Goal: Register for event/course

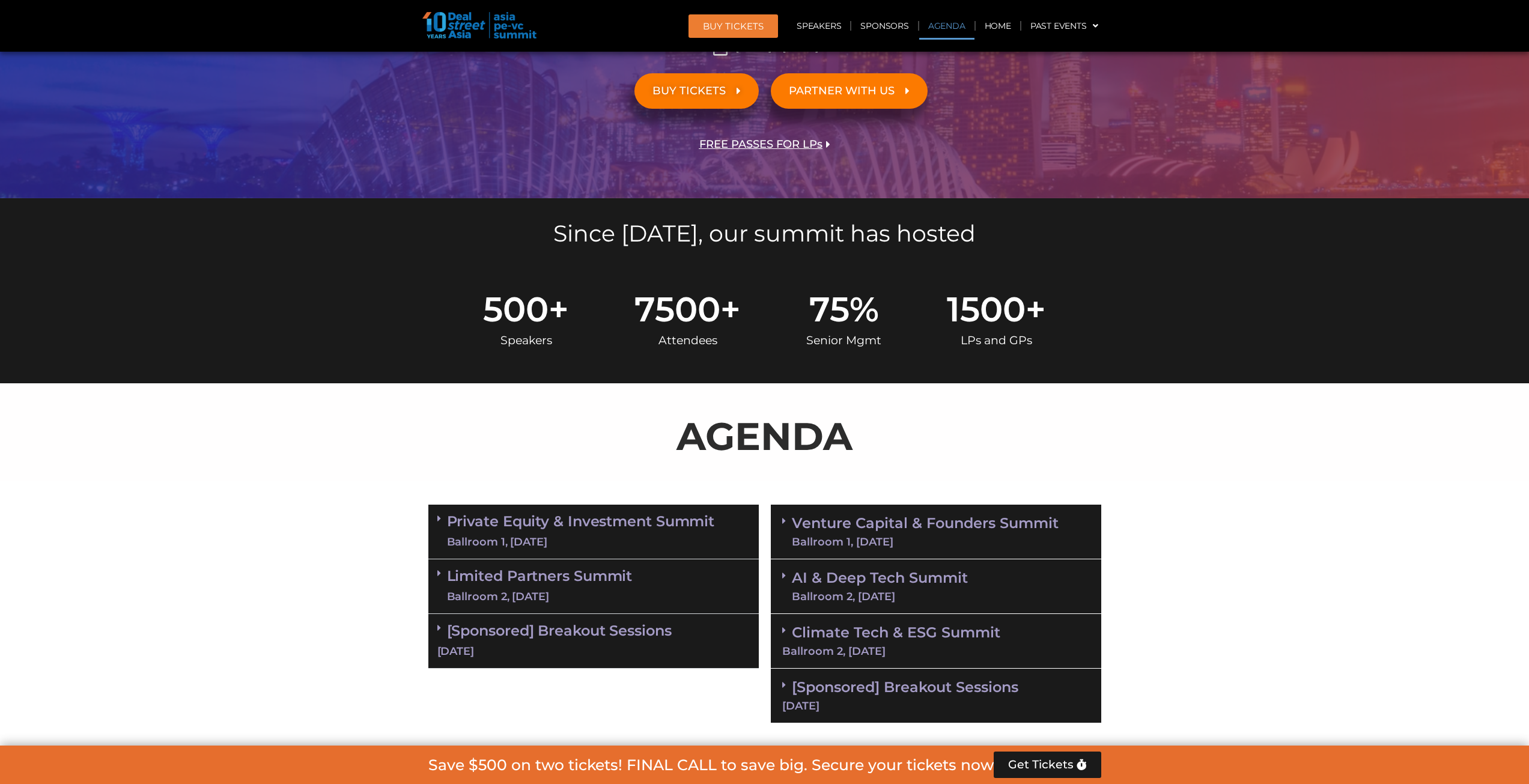
scroll to position [360, 0]
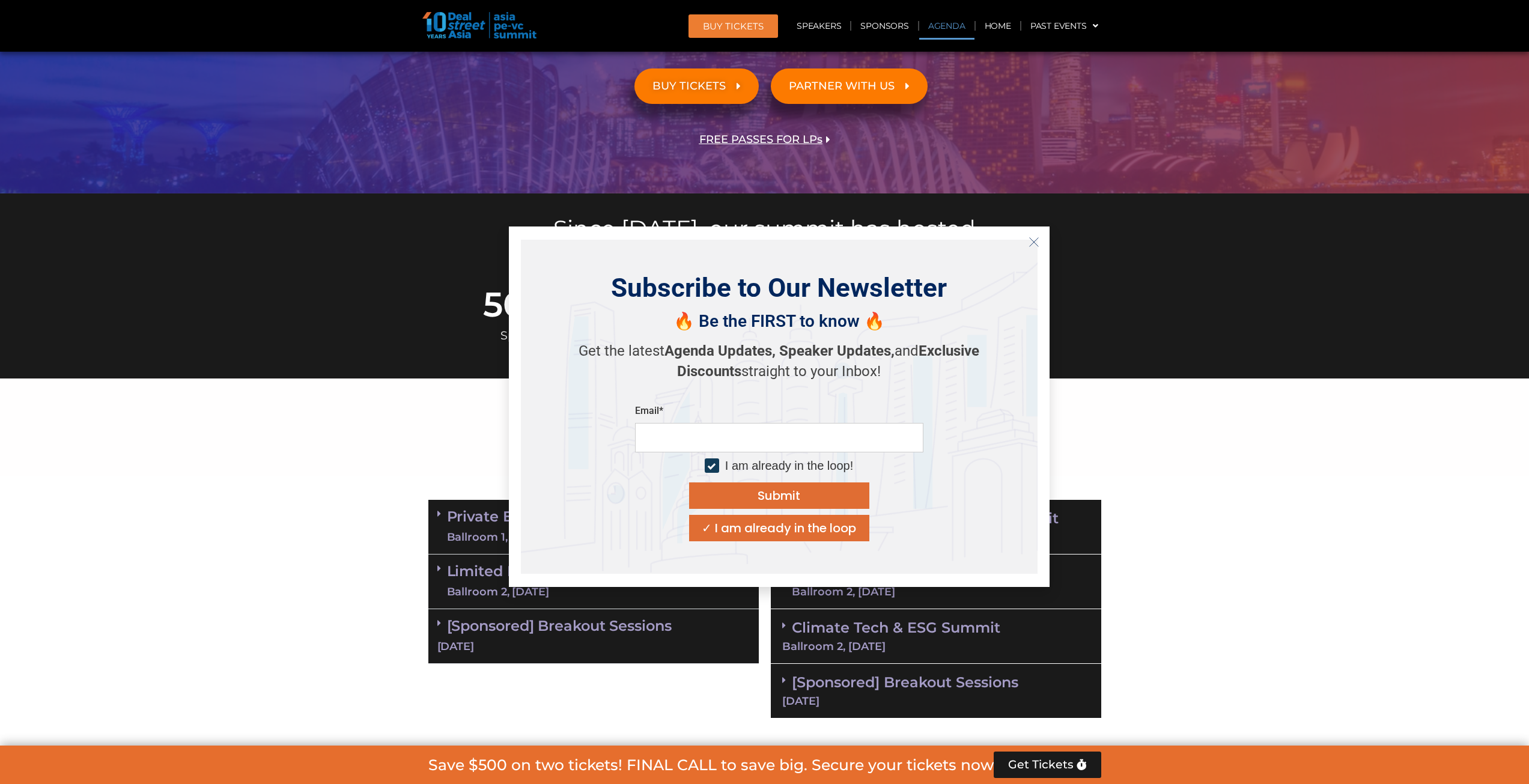
click at [1029, 238] on icon "Close" at bounding box center [1034, 242] width 11 height 11
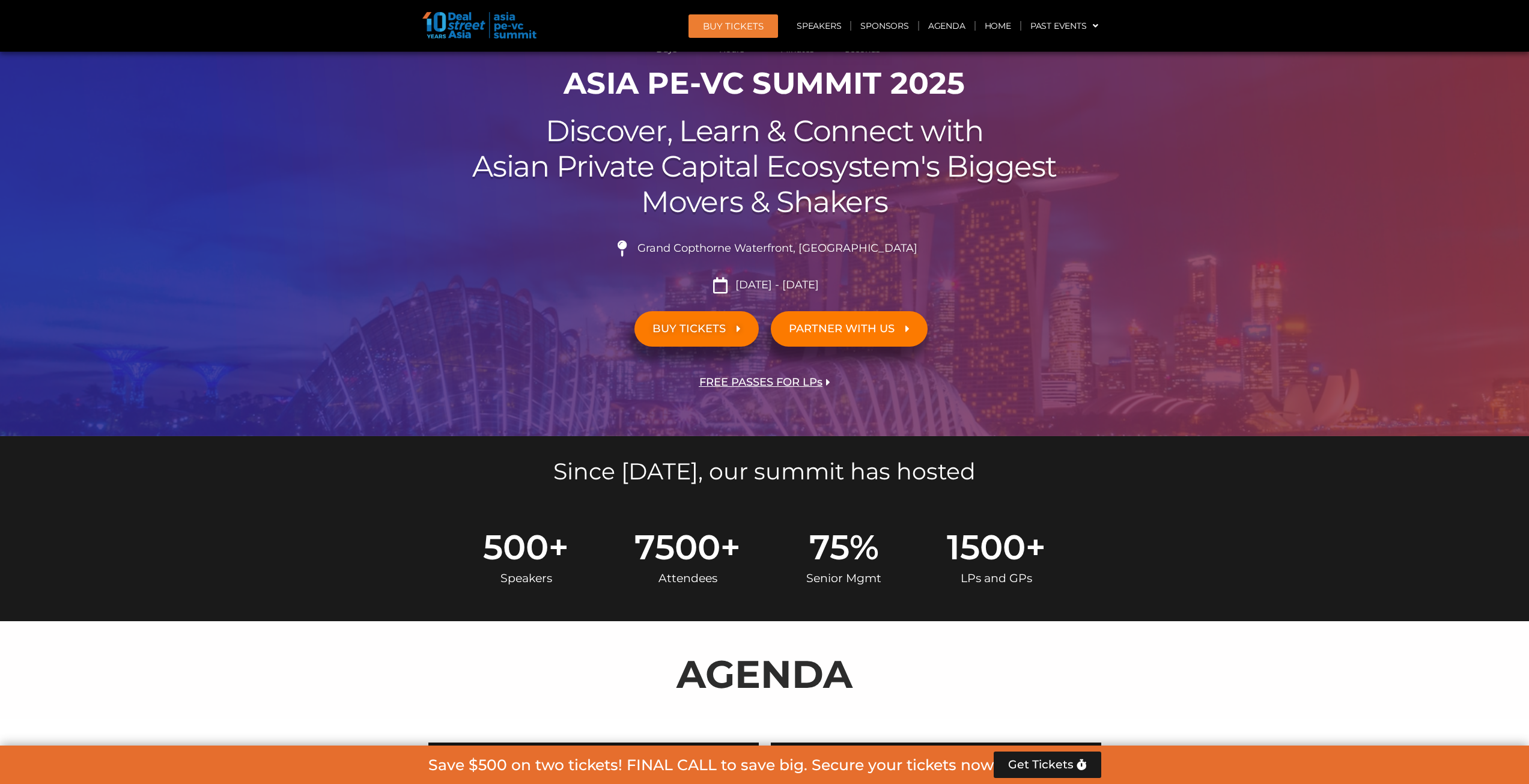
scroll to position [120, 0]
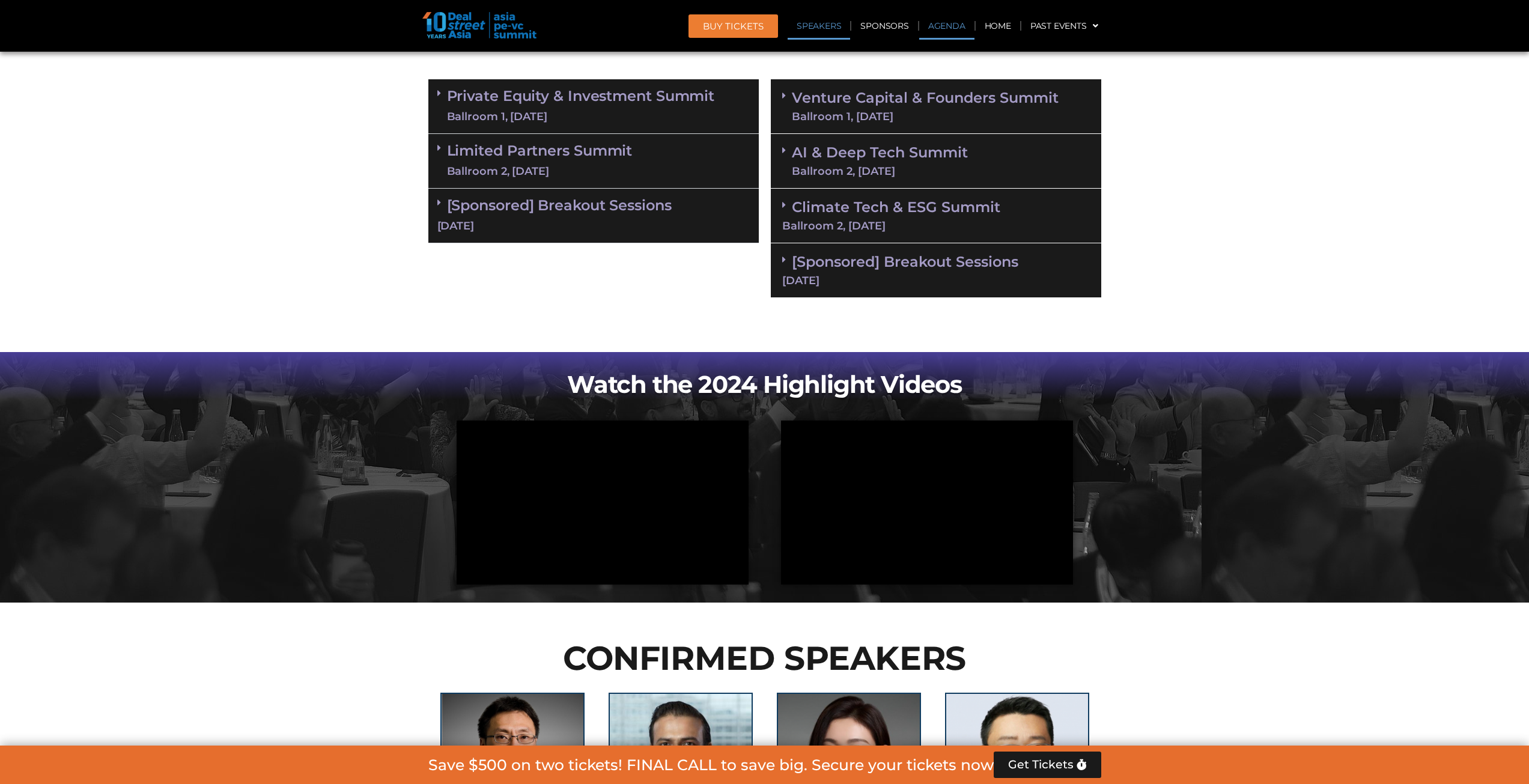
click at [837, 15] on link "Speakers" at bounding box center [819, 26] width 63 height 28
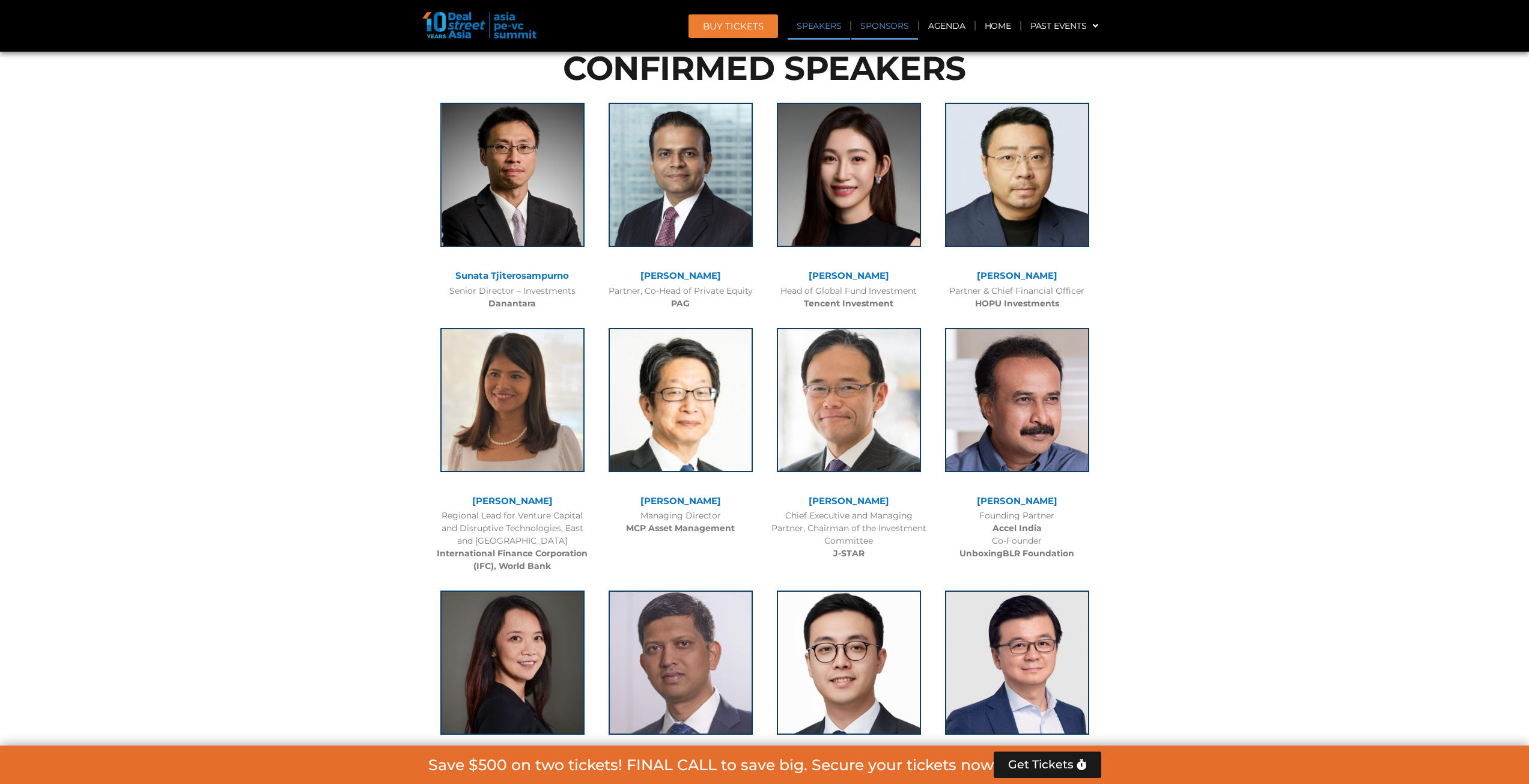
click at [875, 35] on link "Sponsors" at bounding box center [884, 26] width 66 height 28
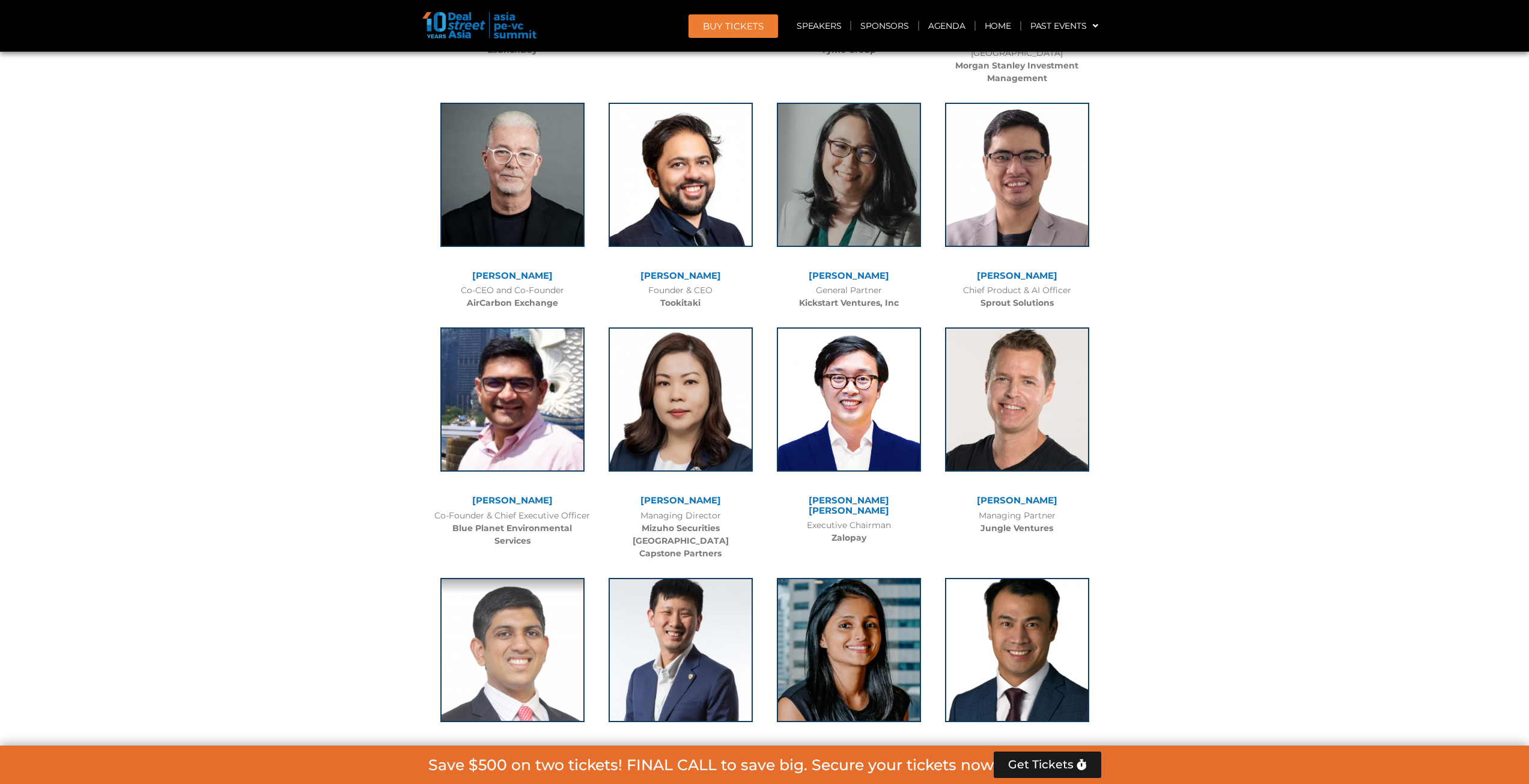
scroll to position [7361, 0]
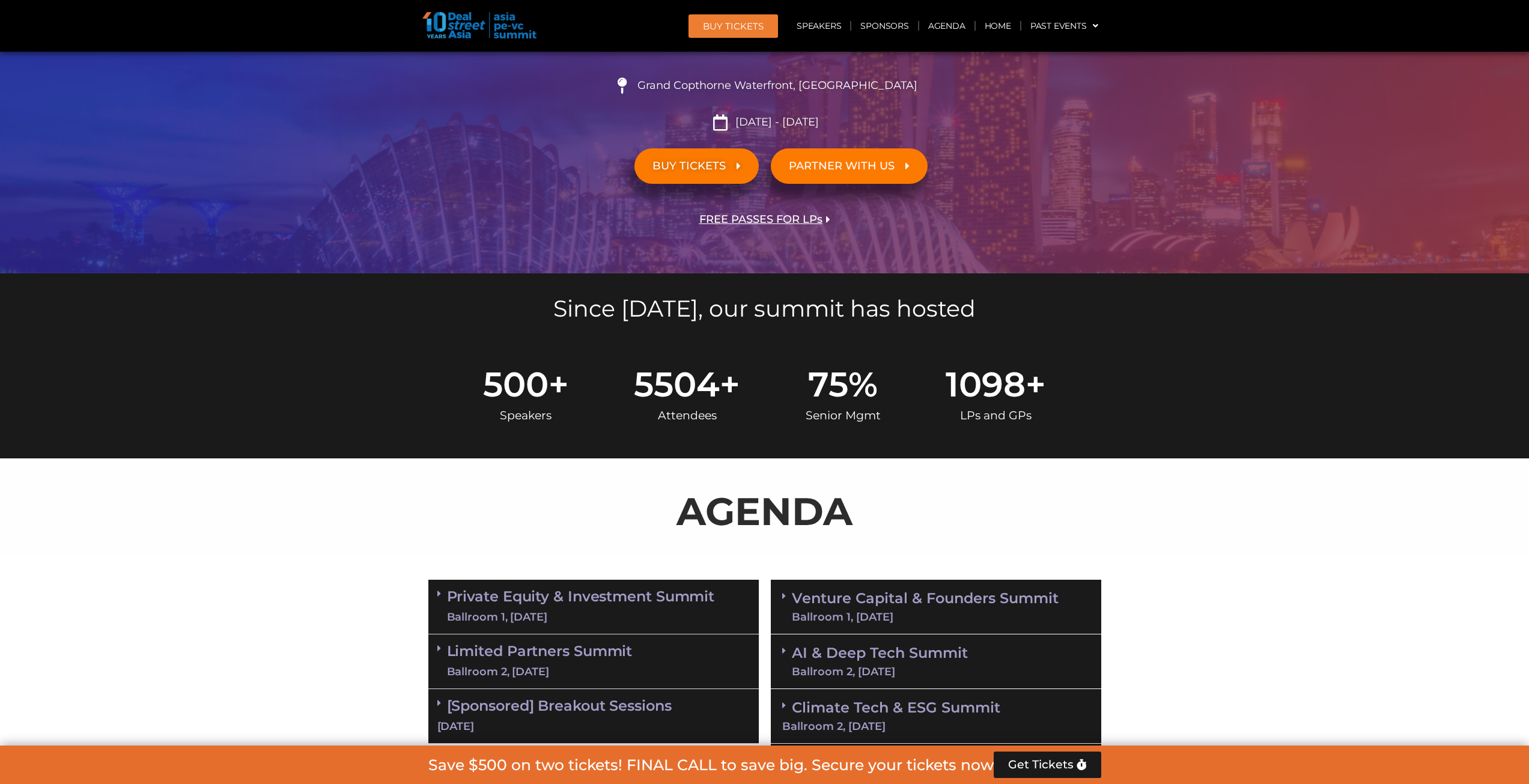
scroll to position [300, 0]
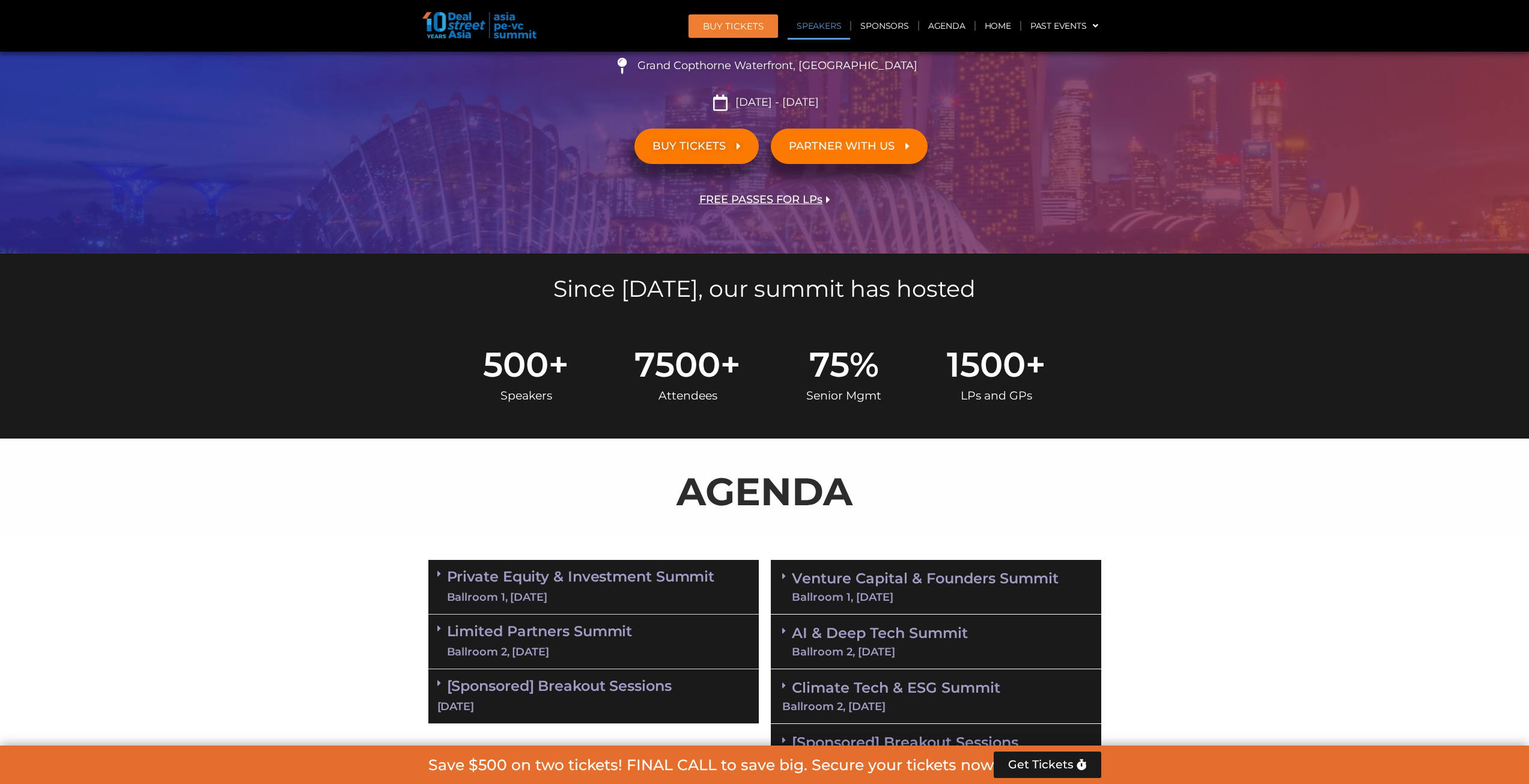
click at [816, 25] on link "Speakers" at bounding box center [819, 26] width 63 height 28
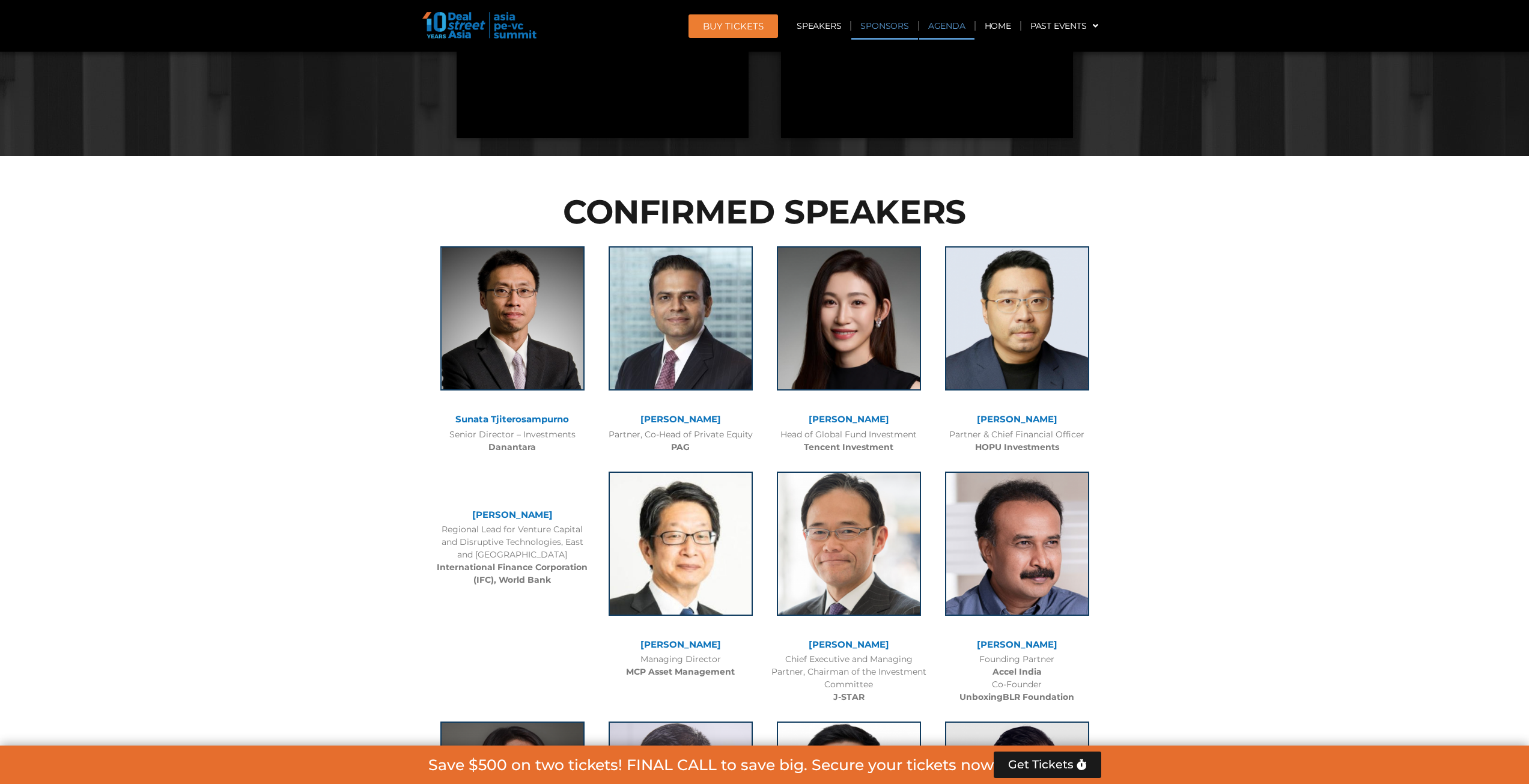
click at [877, 25] on link "Sponsors" at bounding box center [884, 26] width 66 height 28
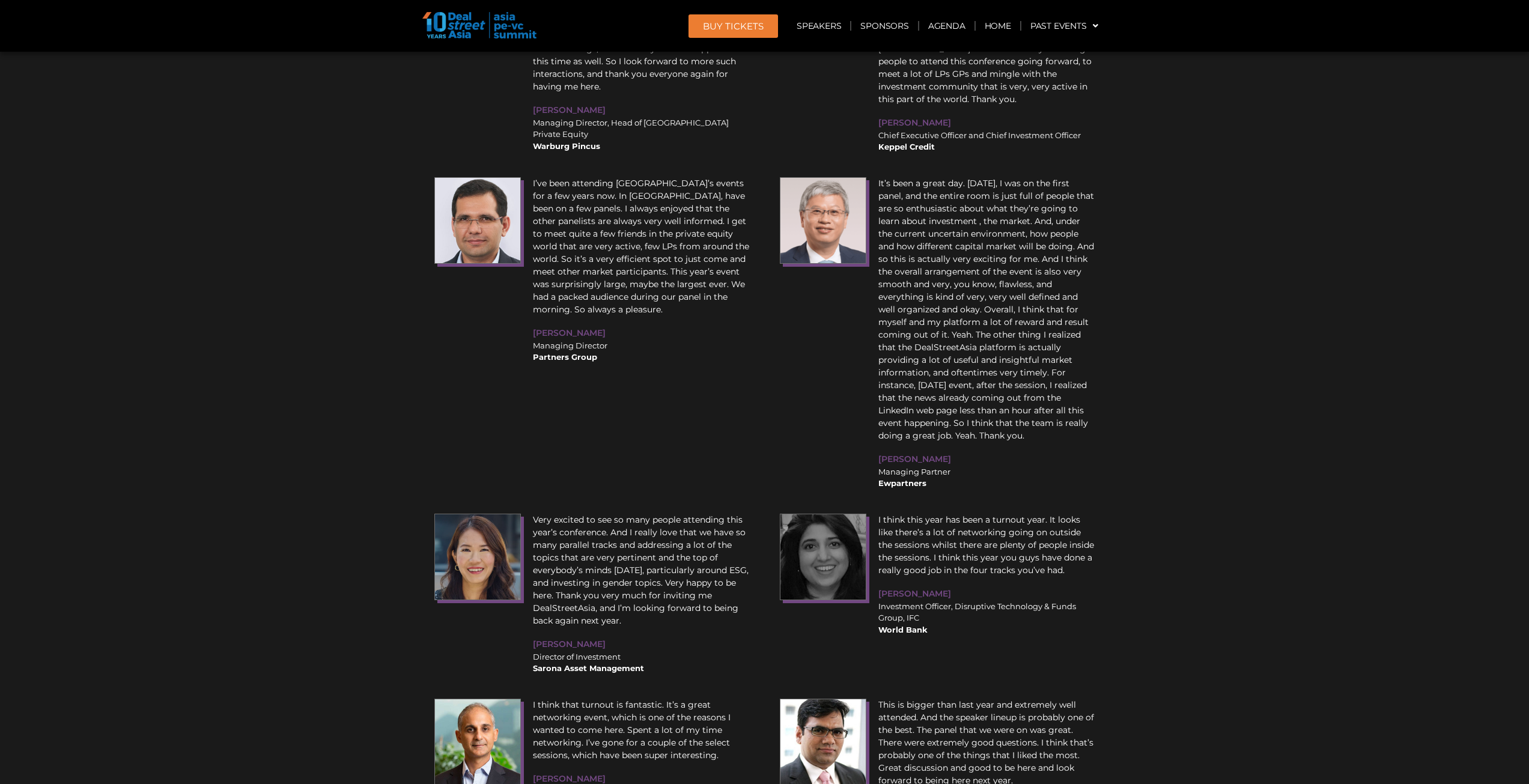
scroll to position [12014, 0]
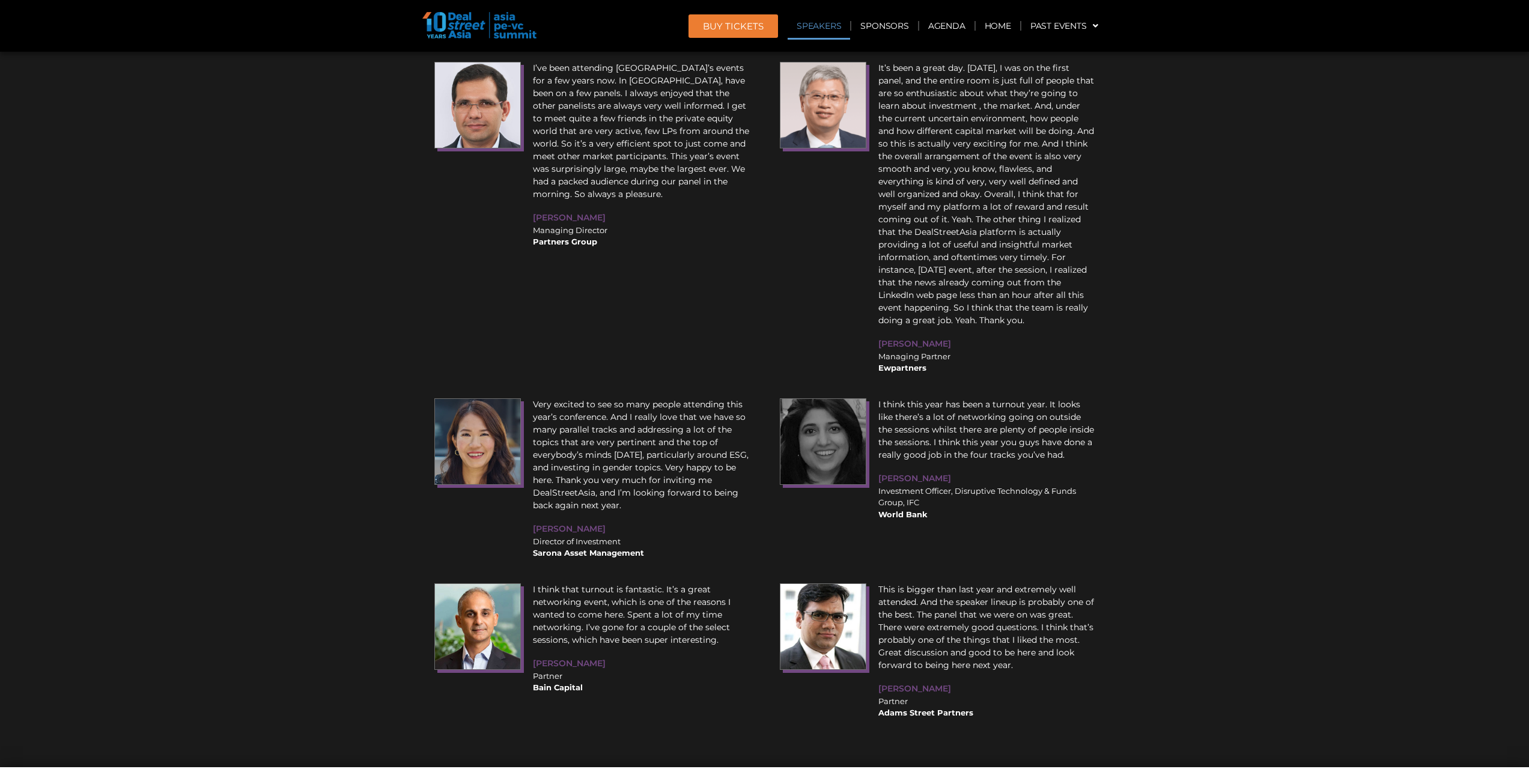
click at [824, 18] on link "Speakers" at bounding box center [819, 26] width 63 height 28
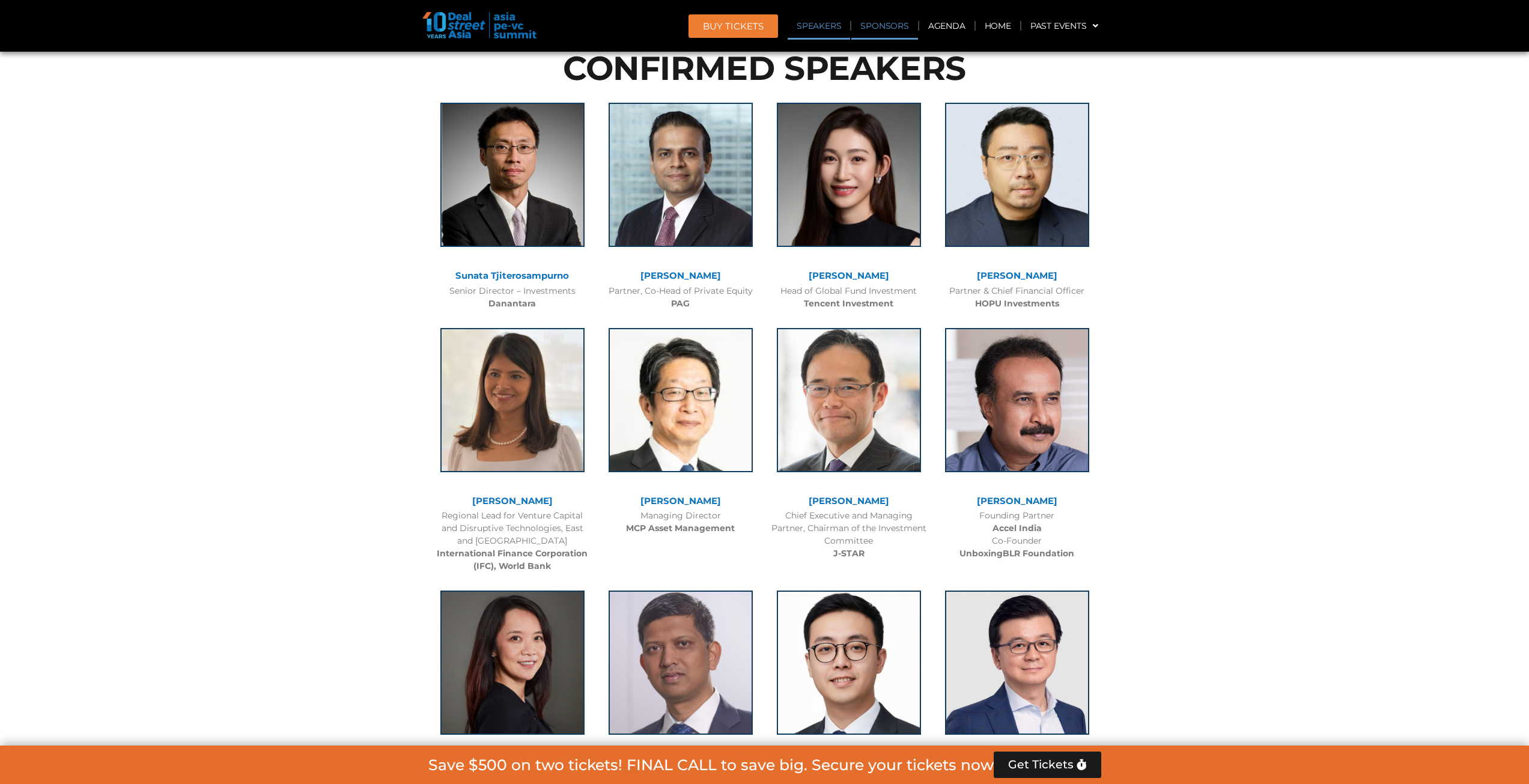
click at [864, 32] on link "Sponsors" at bounding box center [884, 26] width 66 height 28
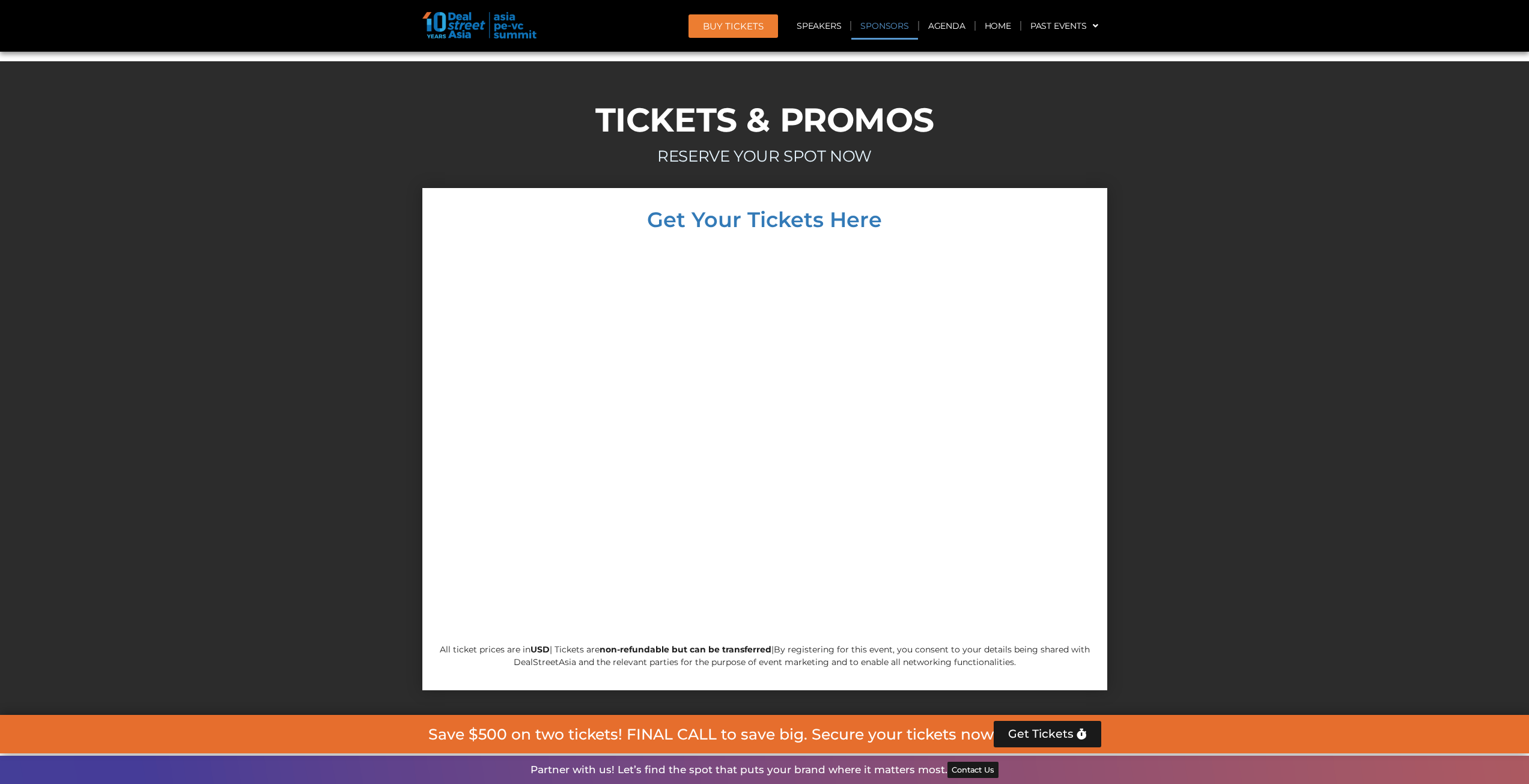
scroll to position [10150, 0]
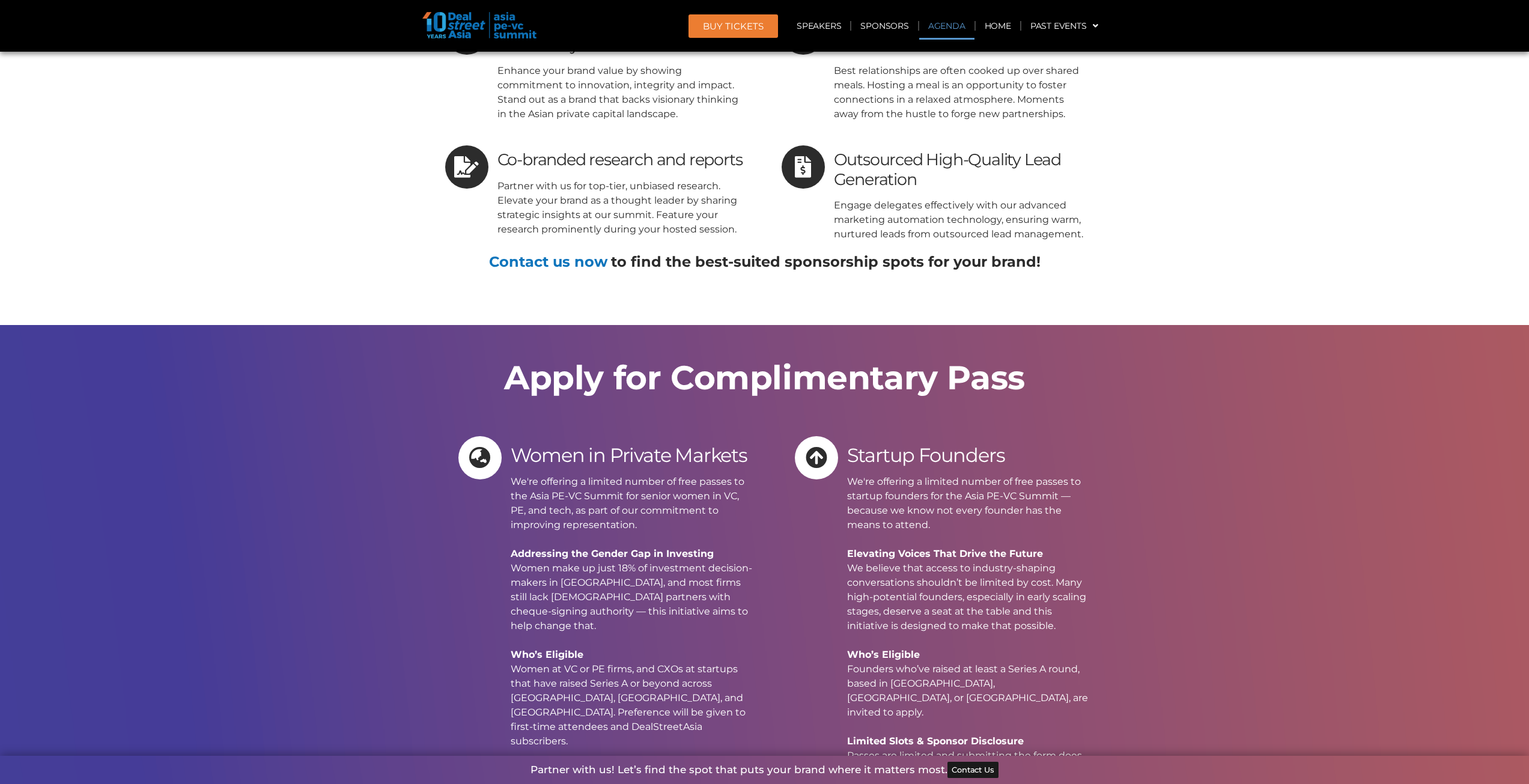
click at [931, 32] on link "Agenda" at bounding box center [946, 26] width 55 height 28
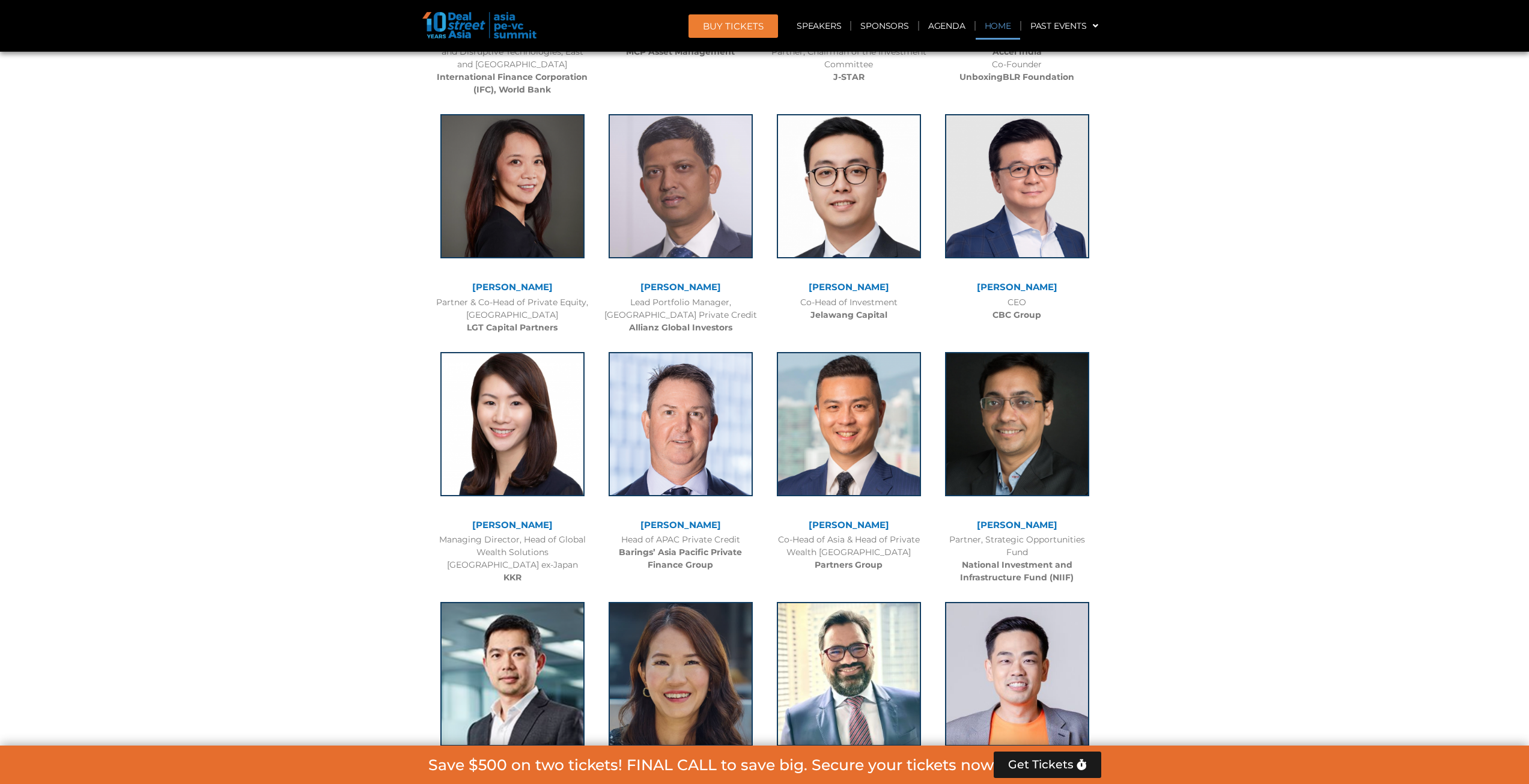
scroll to position [693, 0]
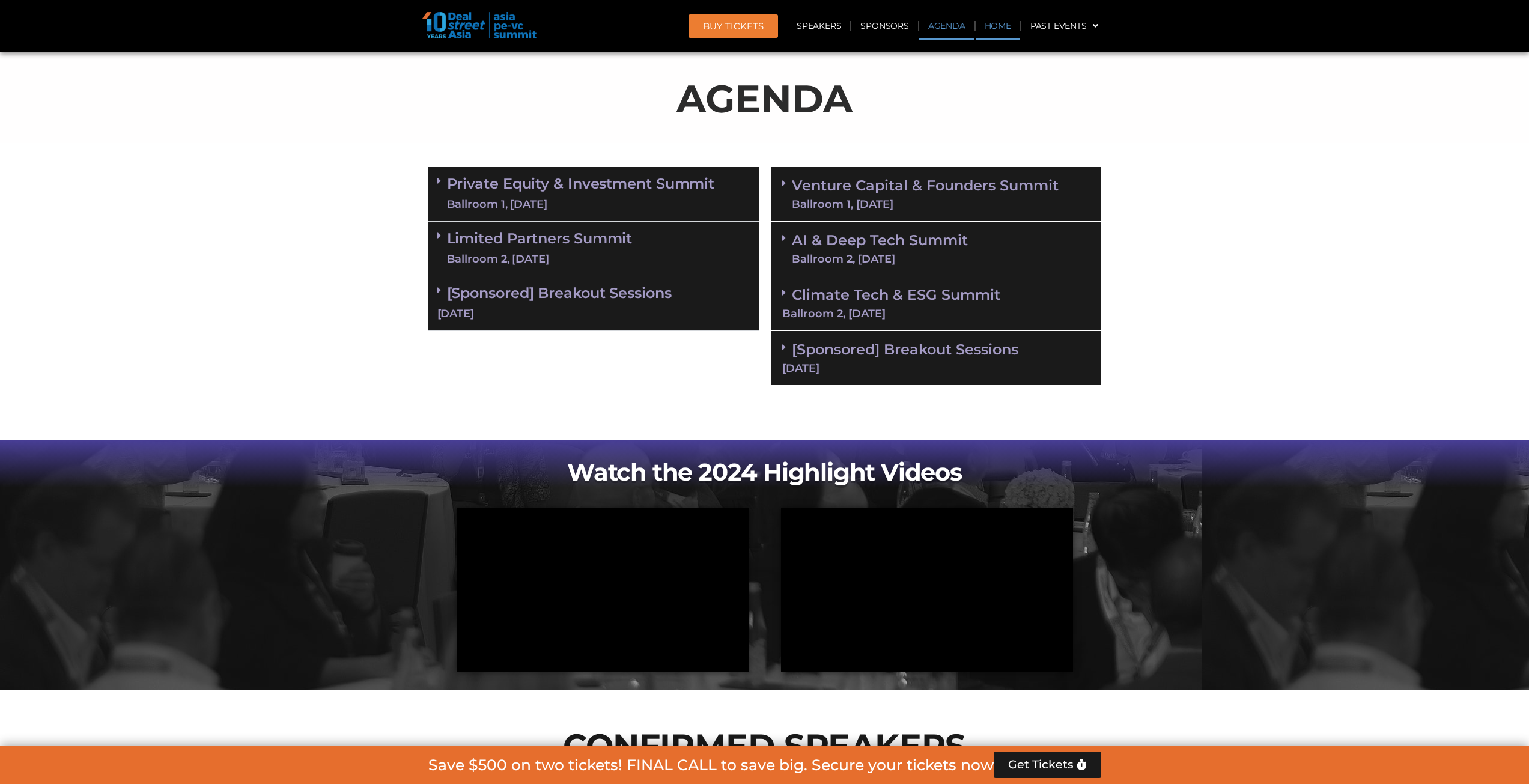
click at [988, 27] on link "Home" at bounding box center [998, 26] width 44 height 28
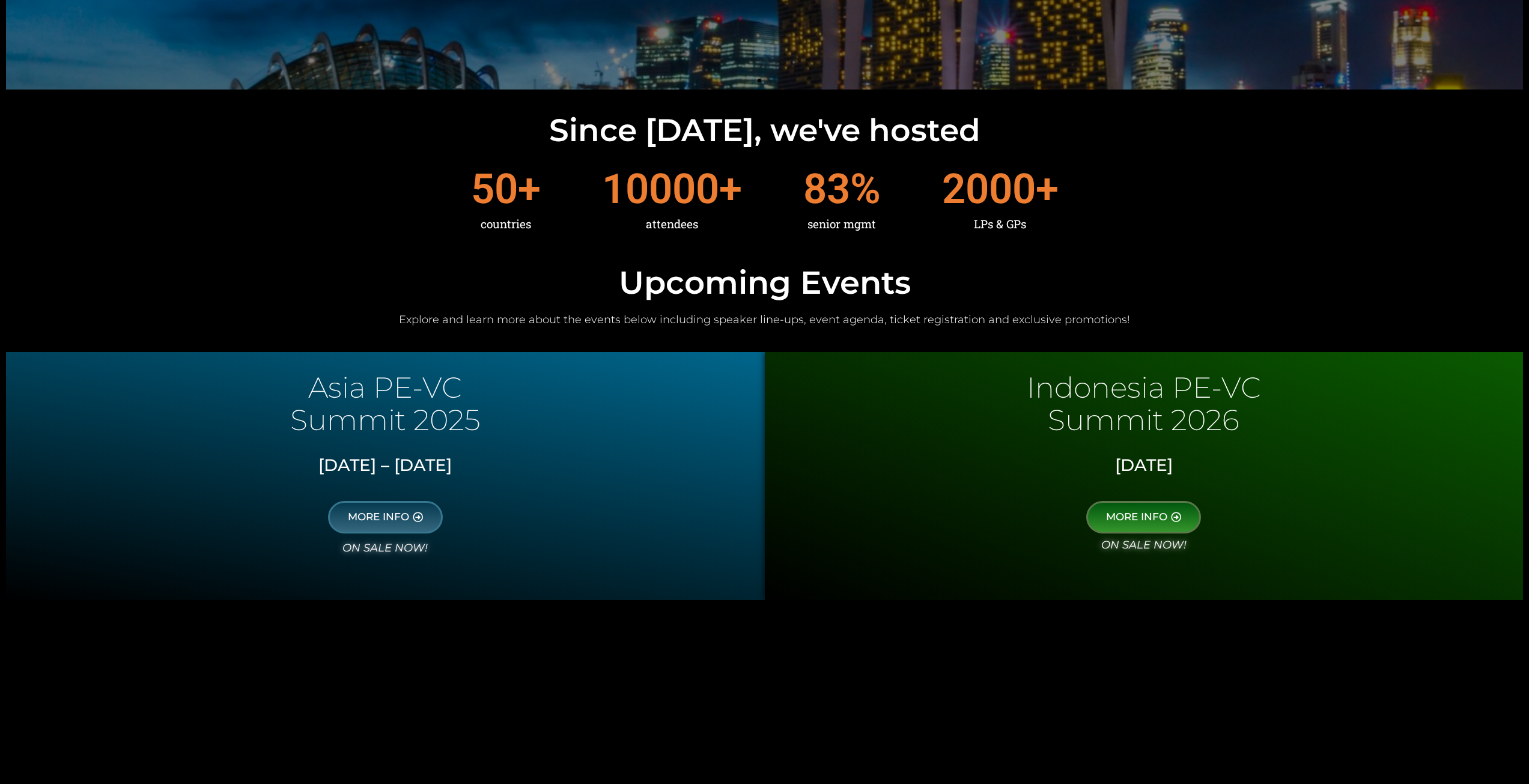
scroll to position [360, 0]
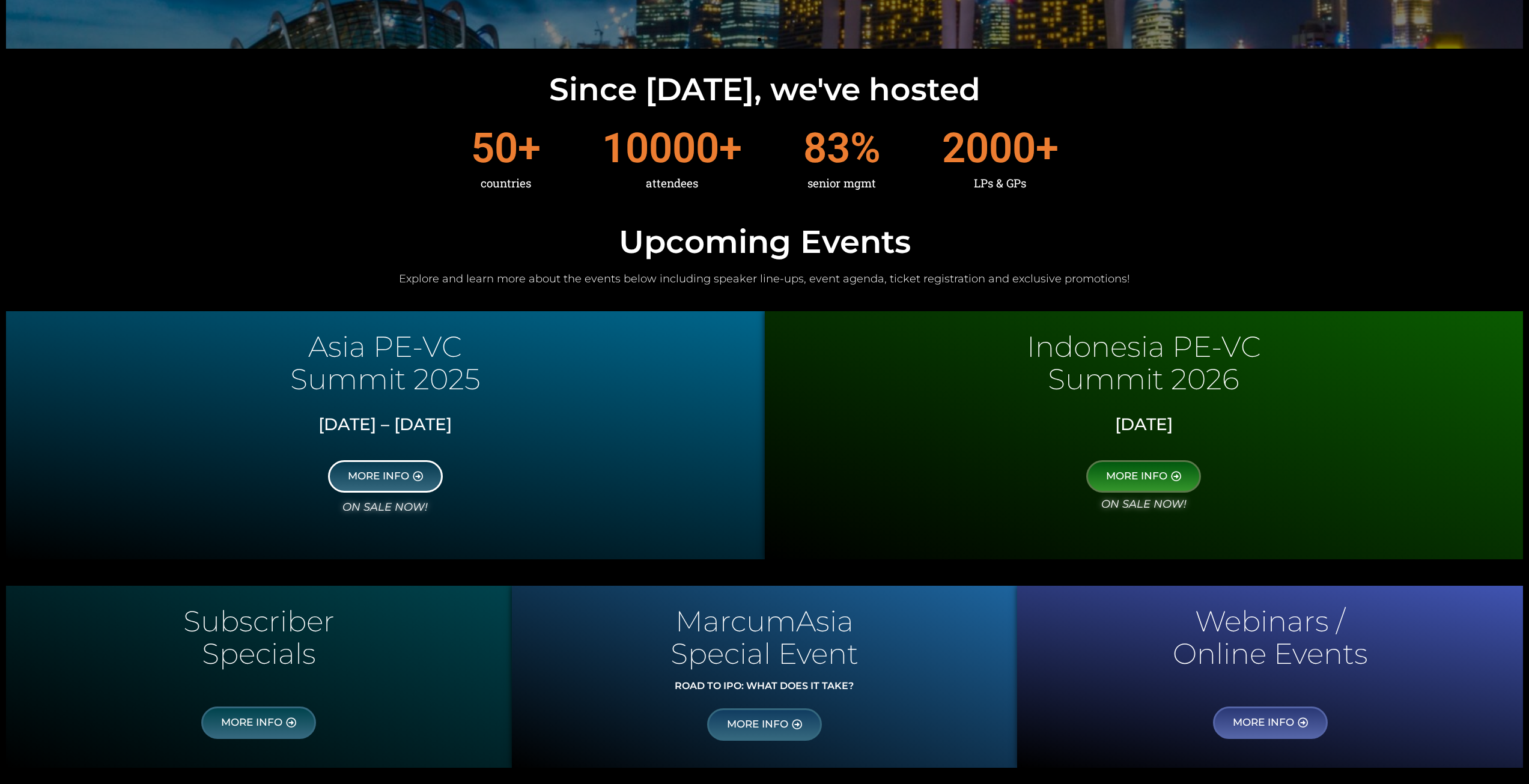
click at [397, 467] on link "MORE INFO" at bounding box center [385, 476] width 115 height 32
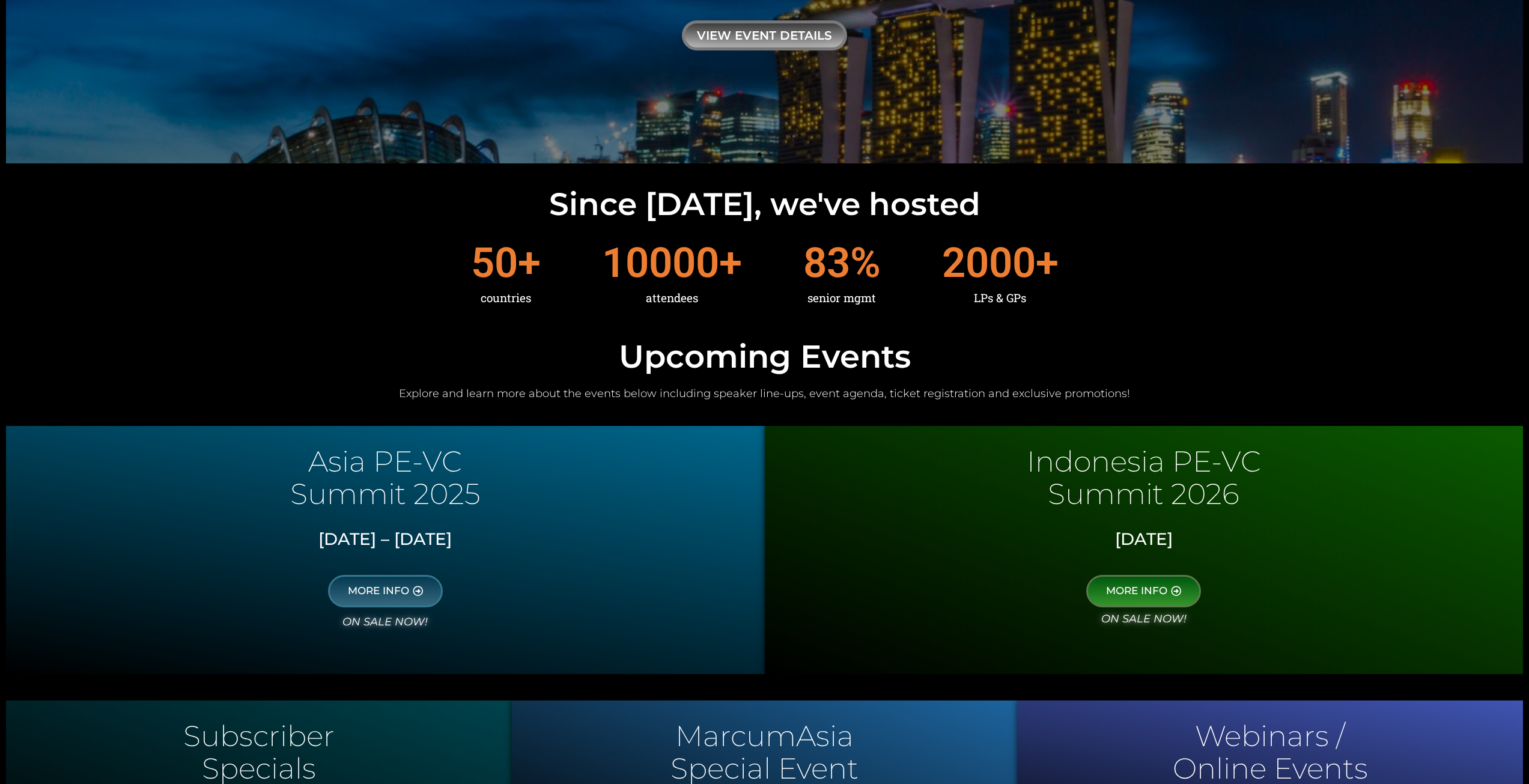
scroll to position [120, 0]
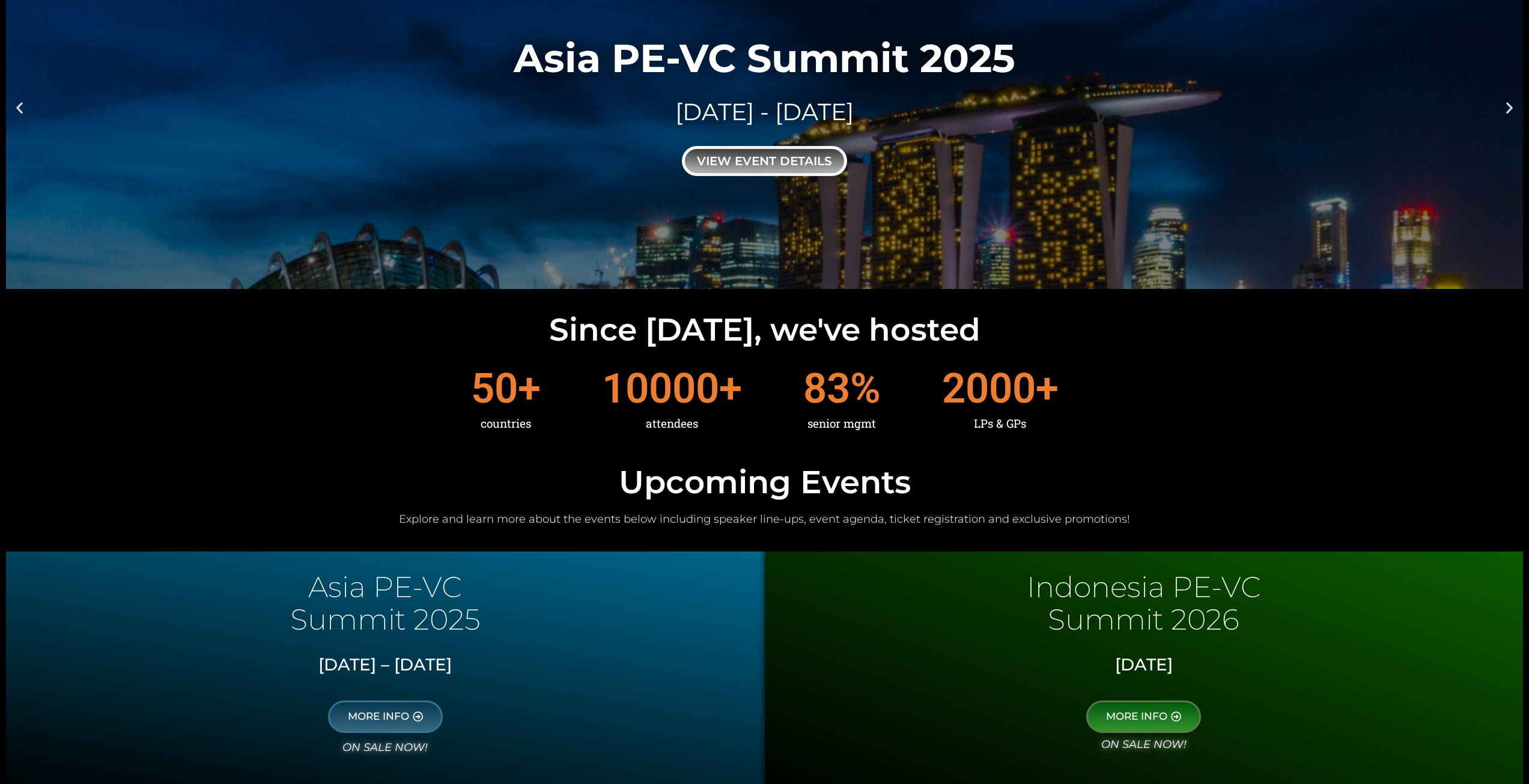
click at [777, 163] on div "view event details" at bounding box center [764, 161] width 165 height 30
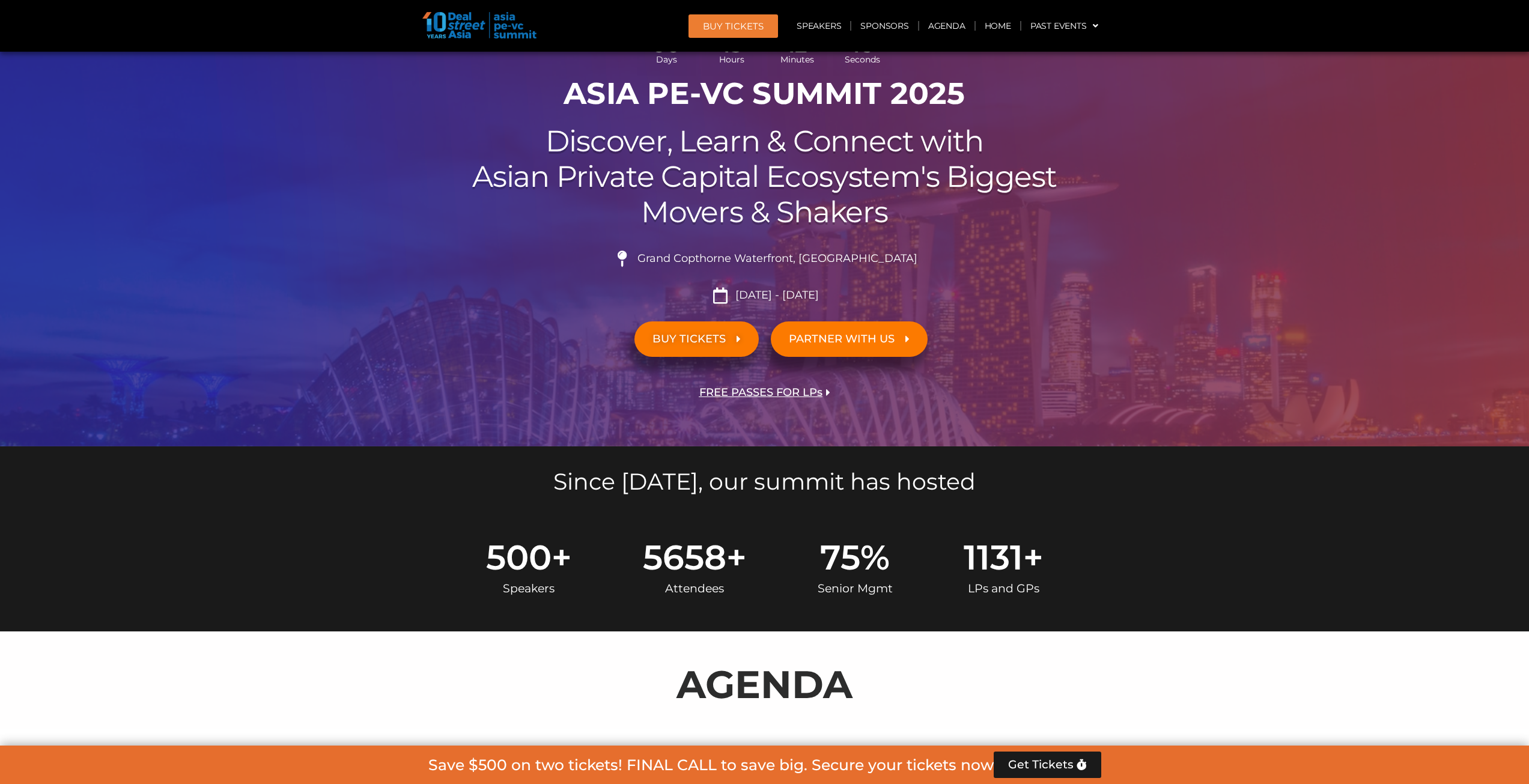
scroll to position [180, 0]
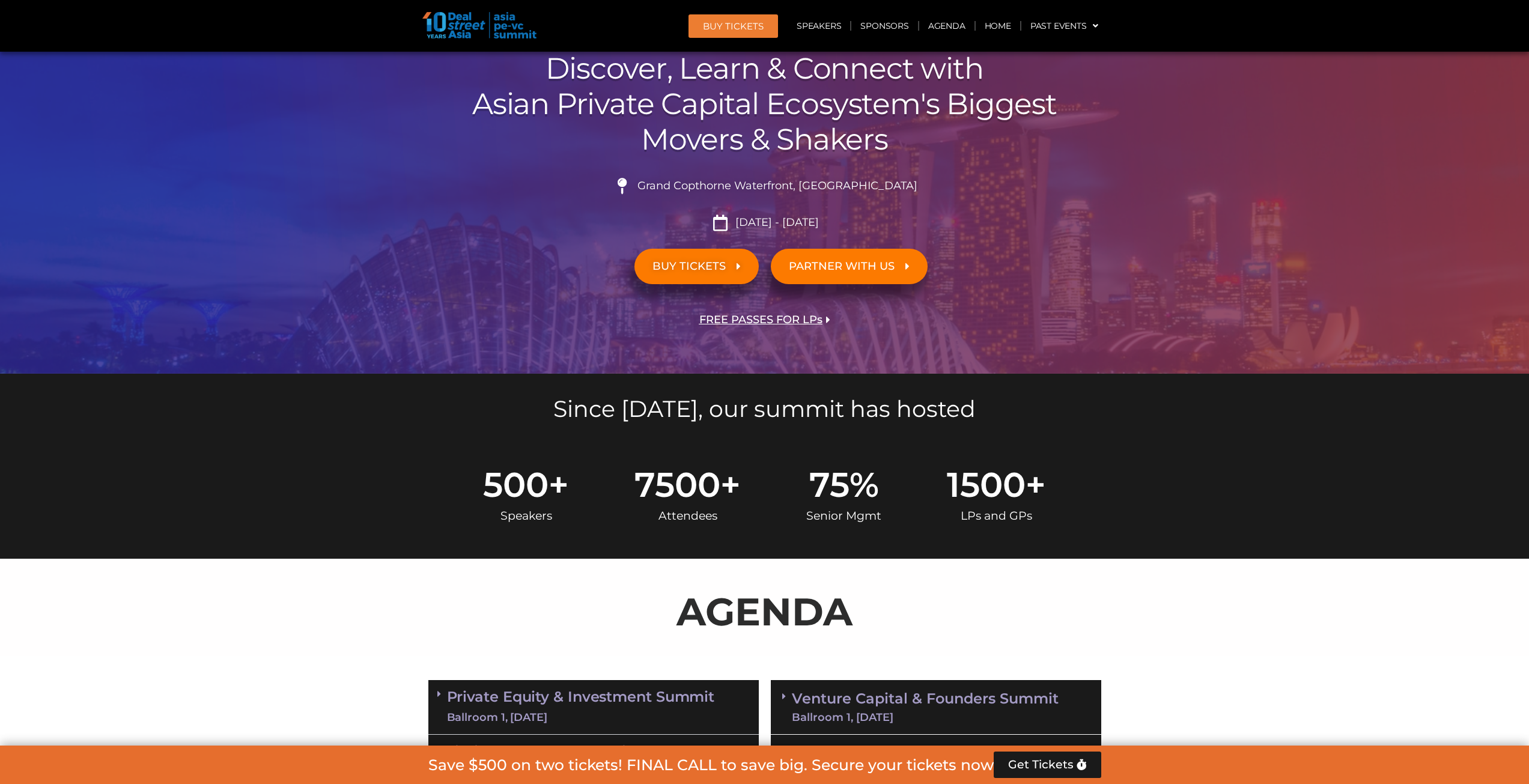
click at [698, 268] on span "BUY TICKETS" at bounding box center [689, 267] width 73 height 11
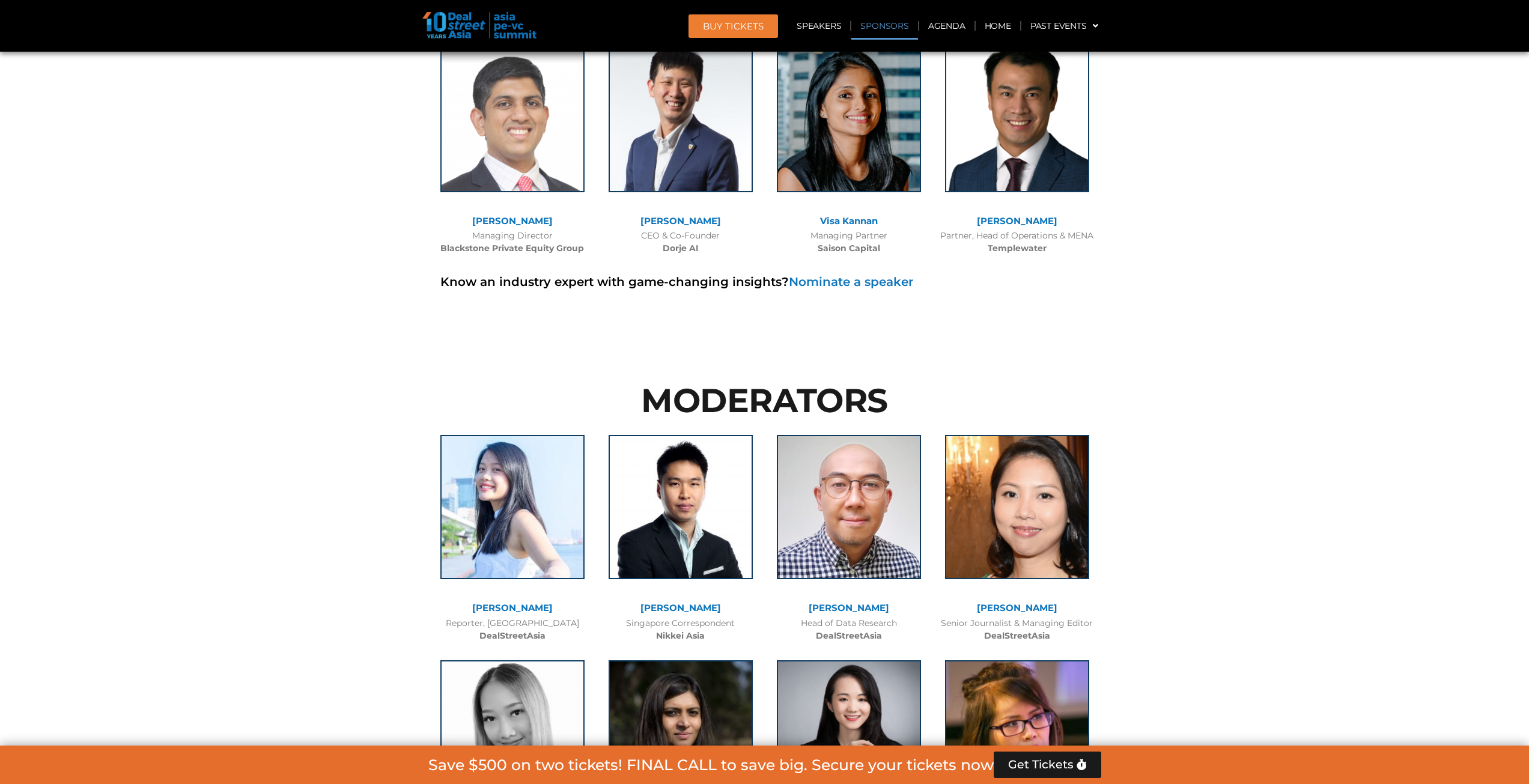
scroll to position [8653, 0]
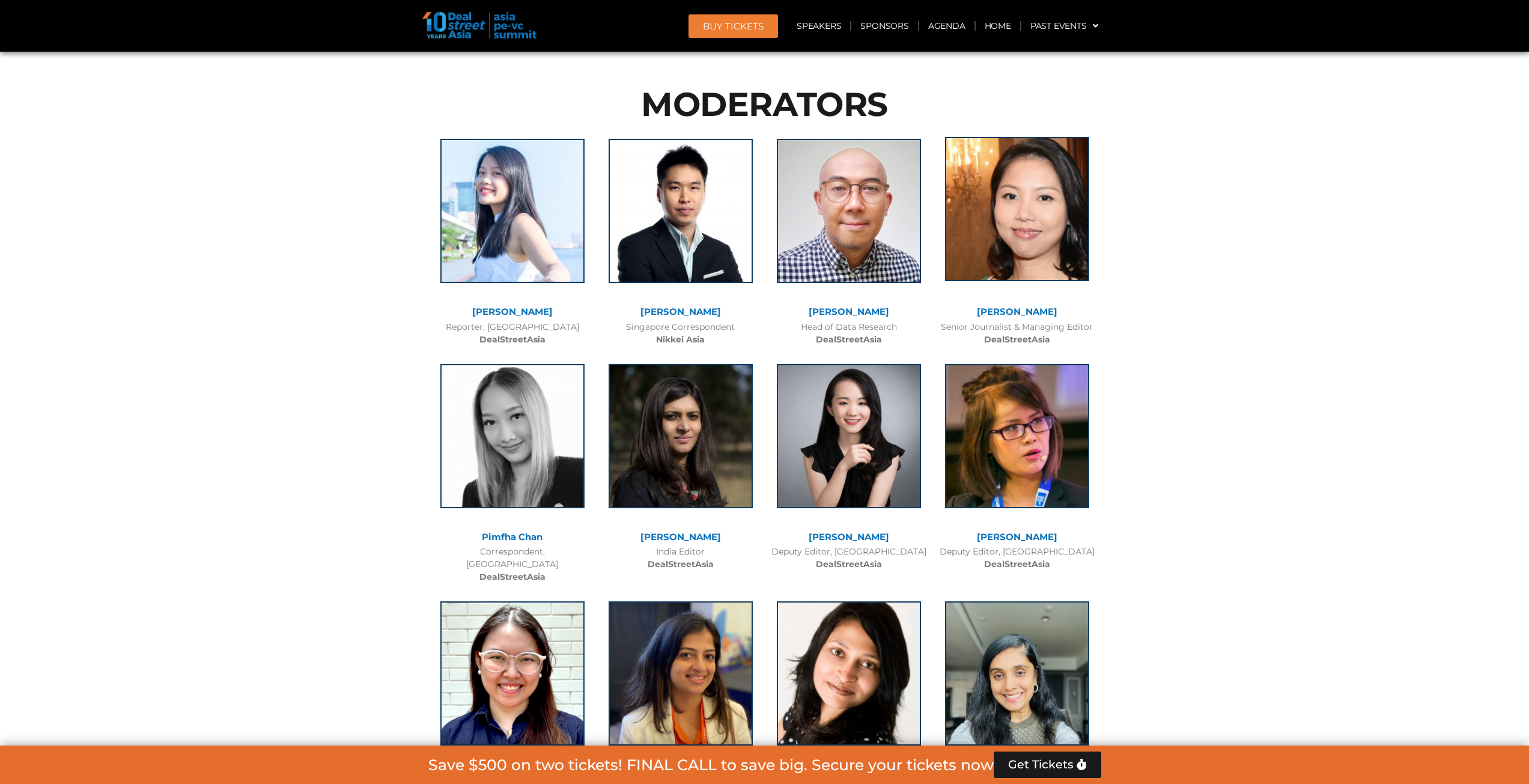
scroll to position [9014, 0]
